Goal: Task Accomplishment & Management: Use online tool/utility

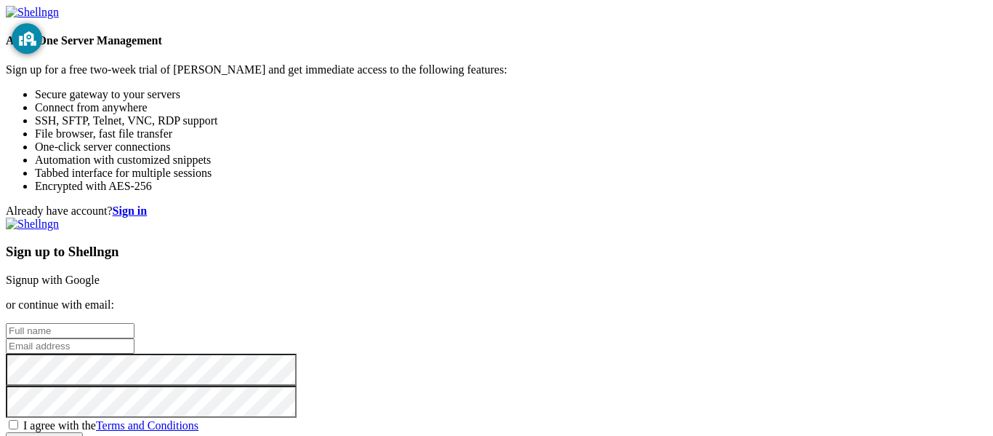
click at [100, 273] on link "Signup with Google" at bounding box center [53, 279] width 94 height 12
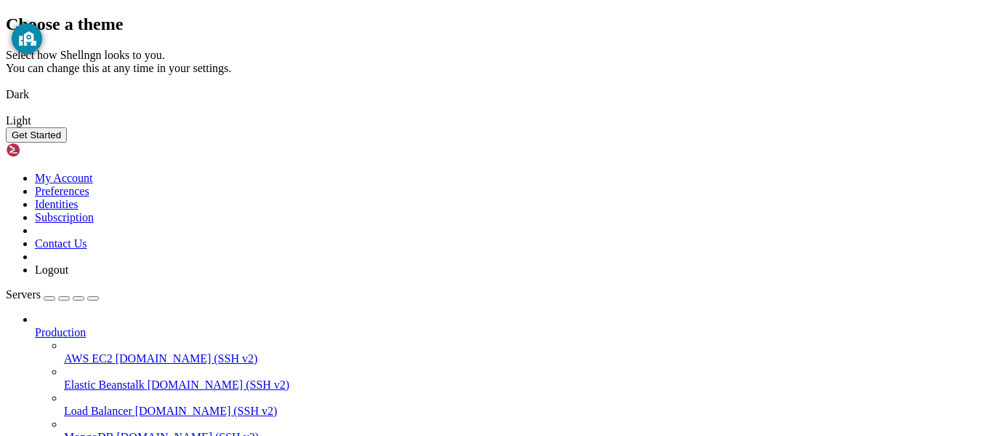
click at [6, 85] on img at bounding box center [6, 85] width 0 height 0
click at [67, 143] on button "Get Started" at bounding box center [36, 134] width 61 height 15
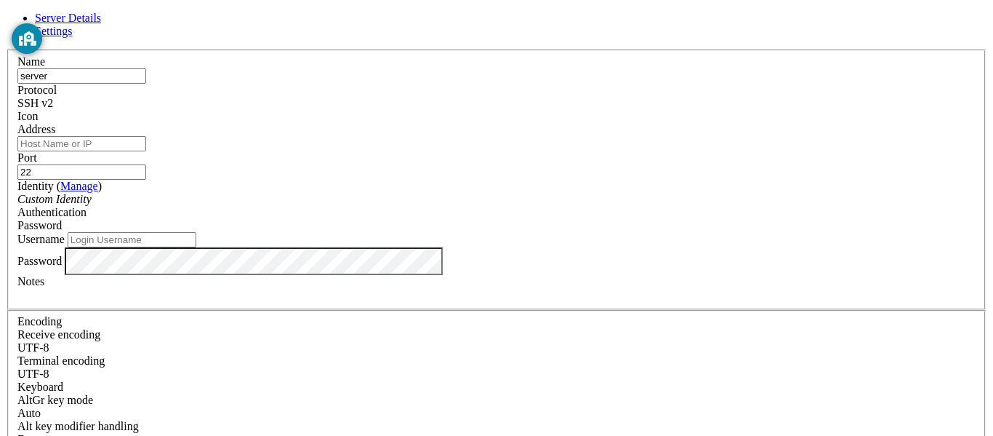
type input "server"
click at [146, 149] on input "Address" at bounding box center [81, 143] width 129 height 15
type input "[DOMAIN_NAME]"
click at [55, 129] on label "Address" at bounding box center [36, 129] width 38 height 12
click at [146, 136] on input "[DOMAIN_NAME]" at bounding box center [81, 143] width 129 height 15
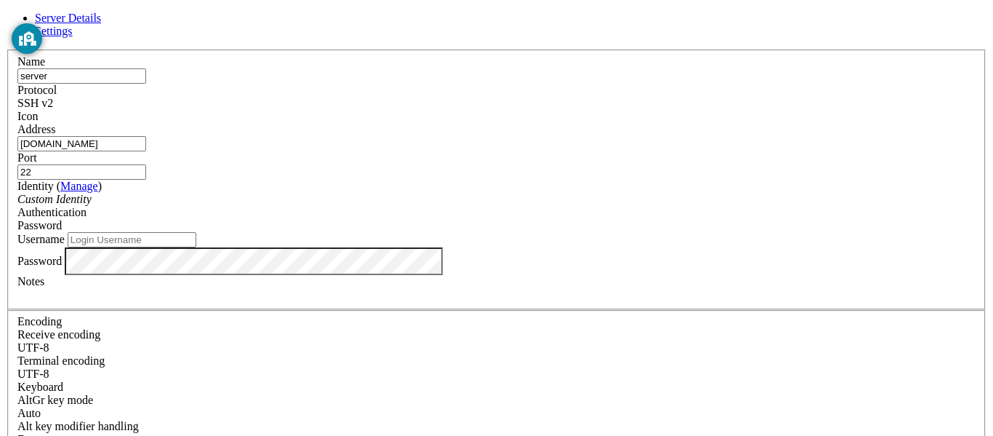
scroll to position [34, 0]
click at [196, 232] on input "Username" at bounding box center [132, 239] width 129 height 15
type input "osm"
click at [433, 265] on div "Password" at bounding box center [496, 261] width 958 height 28
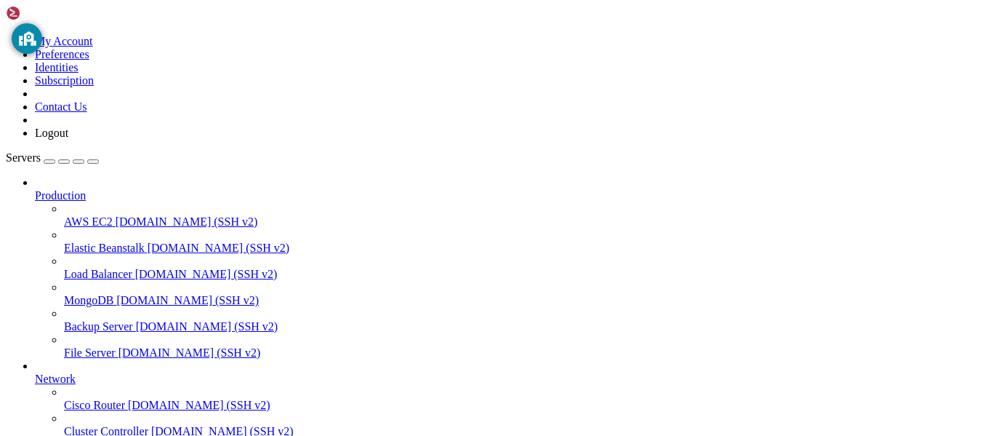
scroll to position [151, 0]
click at [170, 435] on div at bounding box center [511, 444] width 953 height 13
click at [35, 372] on icon at bounding box center [35, 372] width 0 height 0
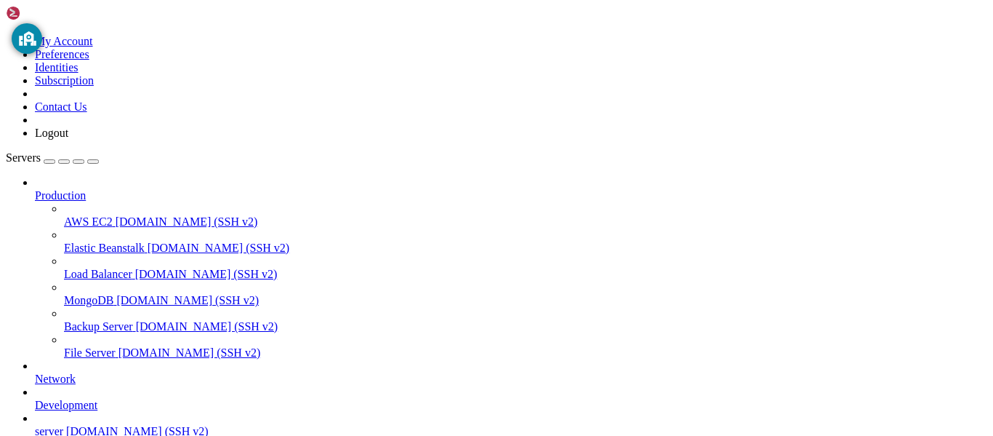
scroll to position [0, 0]
click at [35, 189] on icon at bounding box center [35, 189] width 0 height 0
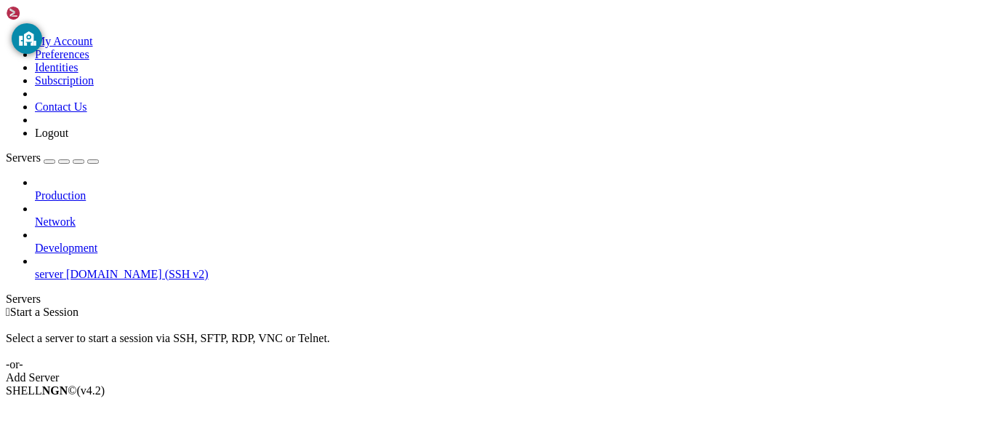
click at [89, 268] on span "[DOMAIN_NAME] (SSH v2)" at bounding box center [137, 274] width 143 height 12
click at [63, 268] on span "server" at bounding box center [49, 274] width 28 height 12
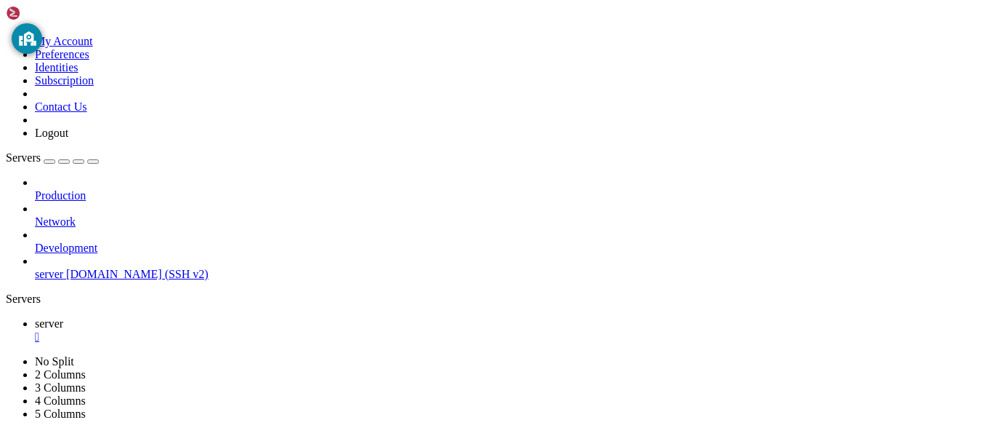
scroll to position [136, 0]
drag, startPoint x: 543, startPoint y: 886, endPoint x: 374, endPoint y: 884, distance: 169.4
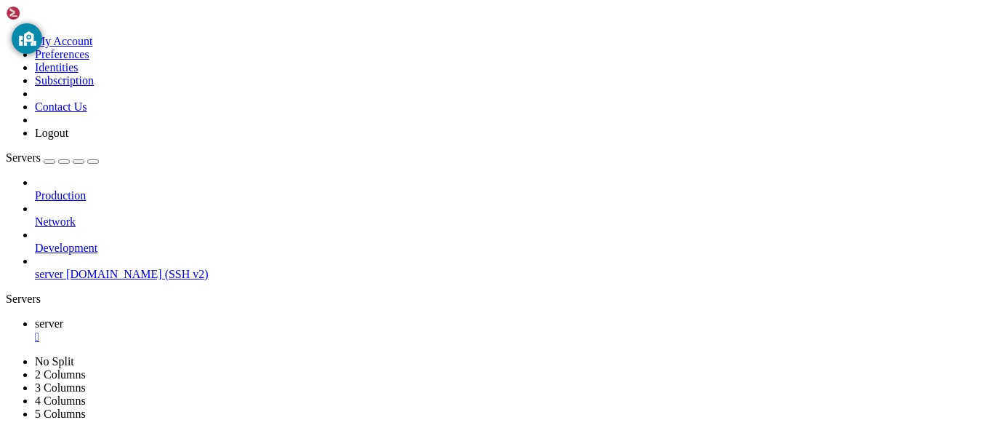
scroll to position [7, 1]
drag, startPoint x: 148, startPoint y: 849, endPoint x: 9, endPoint y: 857, distance: 139.8
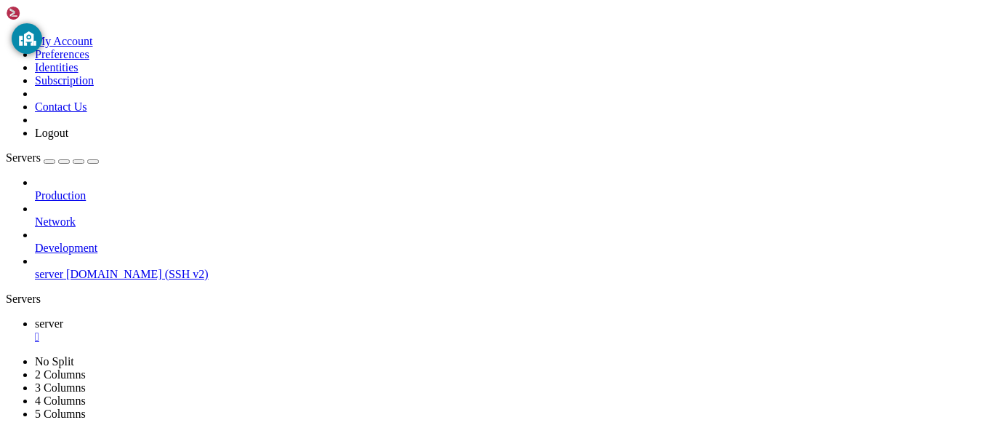
drag, startPoint x: 13, startPoint y: 861, endPoint x: 279, endPoint y: 859, distance: 266.1
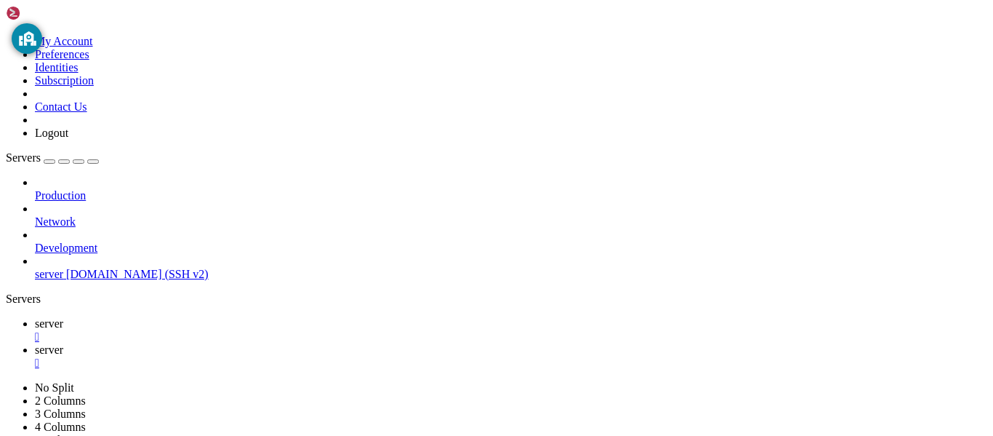
type input "/home/osm/extra"
click at [35, 317] on icon at bounding box center [35, 323] width 0 height 12
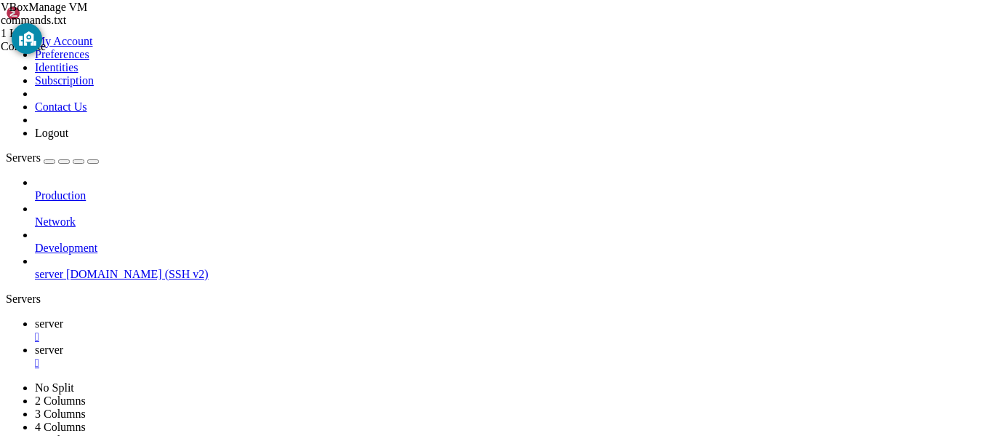
scroll to position [297, 0]
drag, startPoint x: 12, startPoint y: 874, endPoint x: 418, endPoint y: 925, distance: 409.6
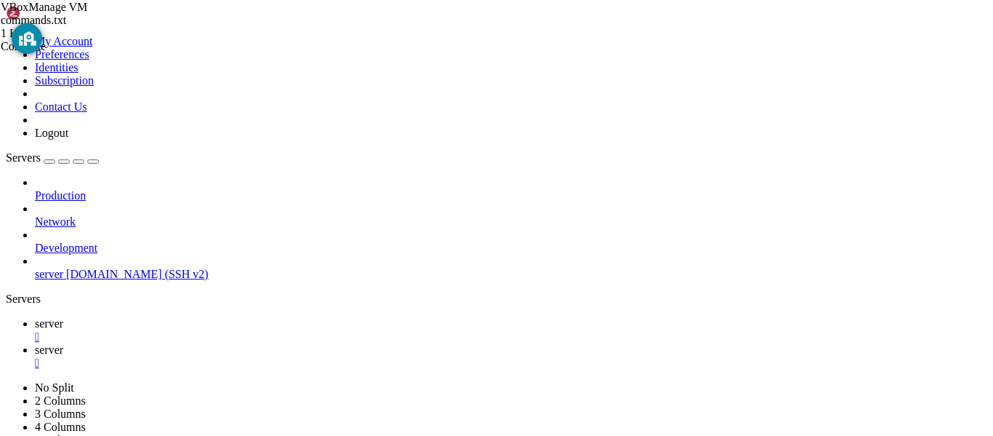
scroll to position [569, 0]
drag, startPoint x: 12, startPoint y: 849, endPoint x: 298, endPoint y: 907, distance: 292.3
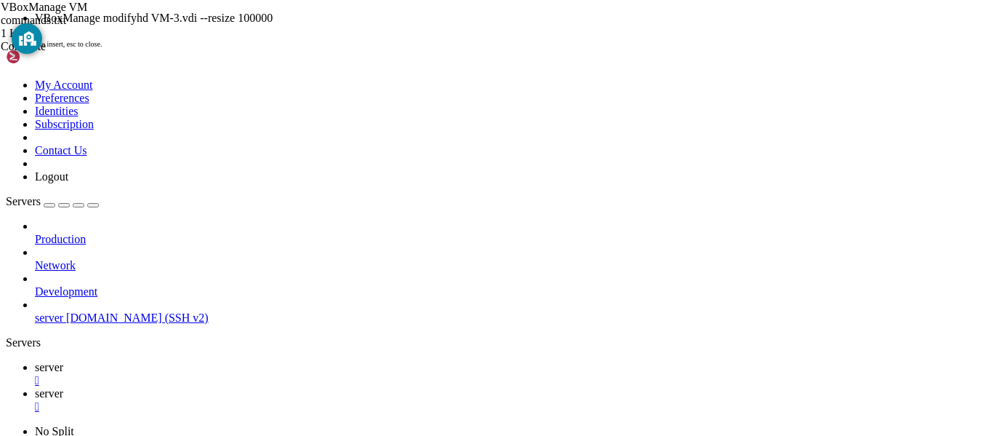
scroll to position [655, 0]
